Goal: Task Accomplishment & Management: Manage account settings

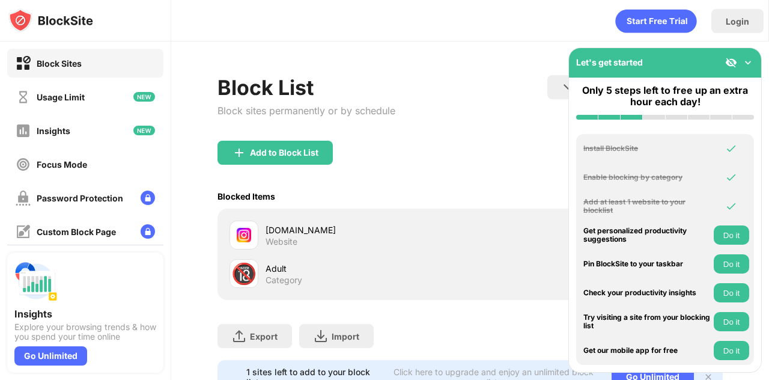
click at [505, 165] on div "Add to Block List" at bounding box center [471, 162] width 506 height 43
click at [751, 61] on img at bounding box center [748, 63] width 12 height 12
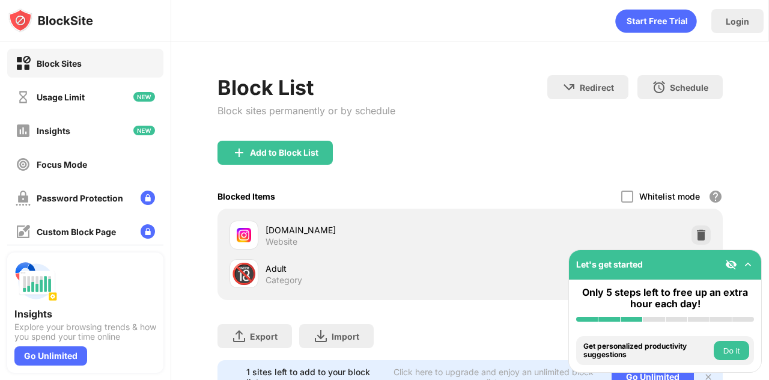
click at [695, 231] on img at bounding box center [701, 235] width 12 height 12
